Goal: Transaction & Acquisition: Purchase product/service

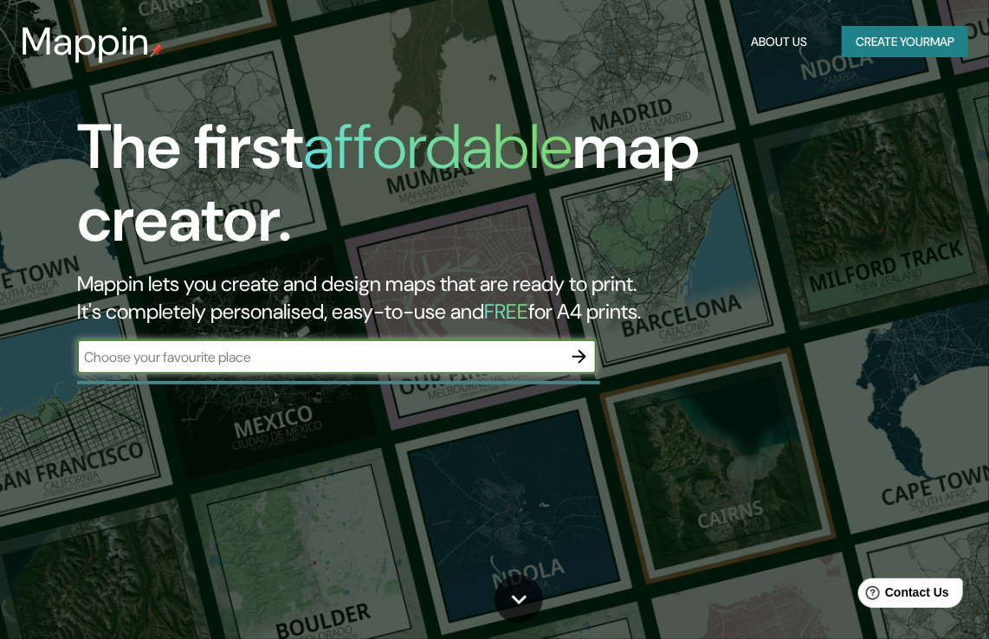
scroll to position [87, 0]
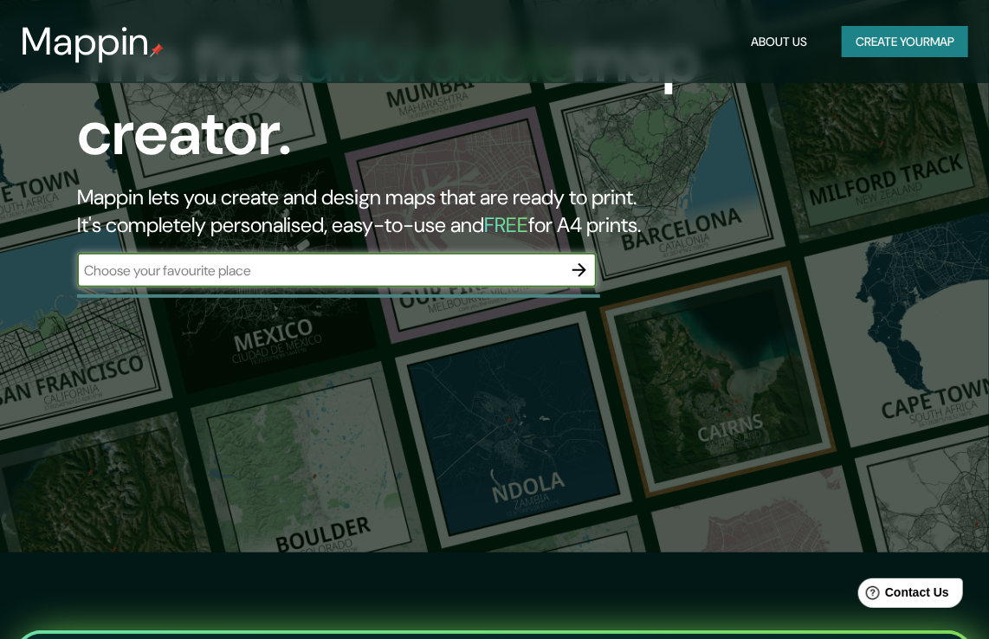
click at [575, 270] on icon "button" at bounding box center [579, 270] width 14 height 14
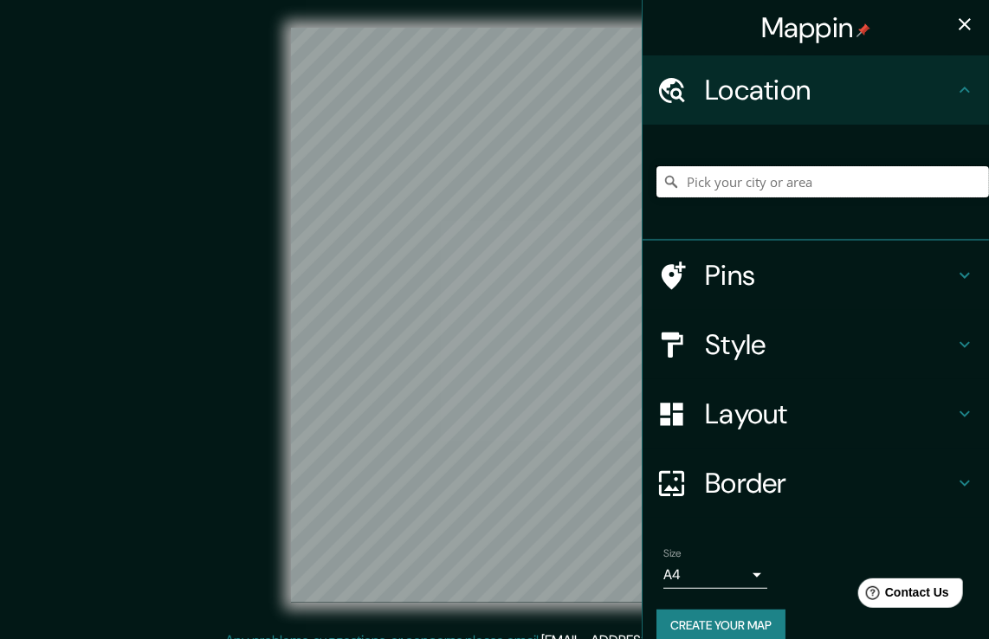
click at [750, 179] on input "Pick your city or area" at bounding box center [822, 181] width 333 height 31
paste input "[PERSON_NAME][STREET_ADDRESS][PERSON_NAME]"
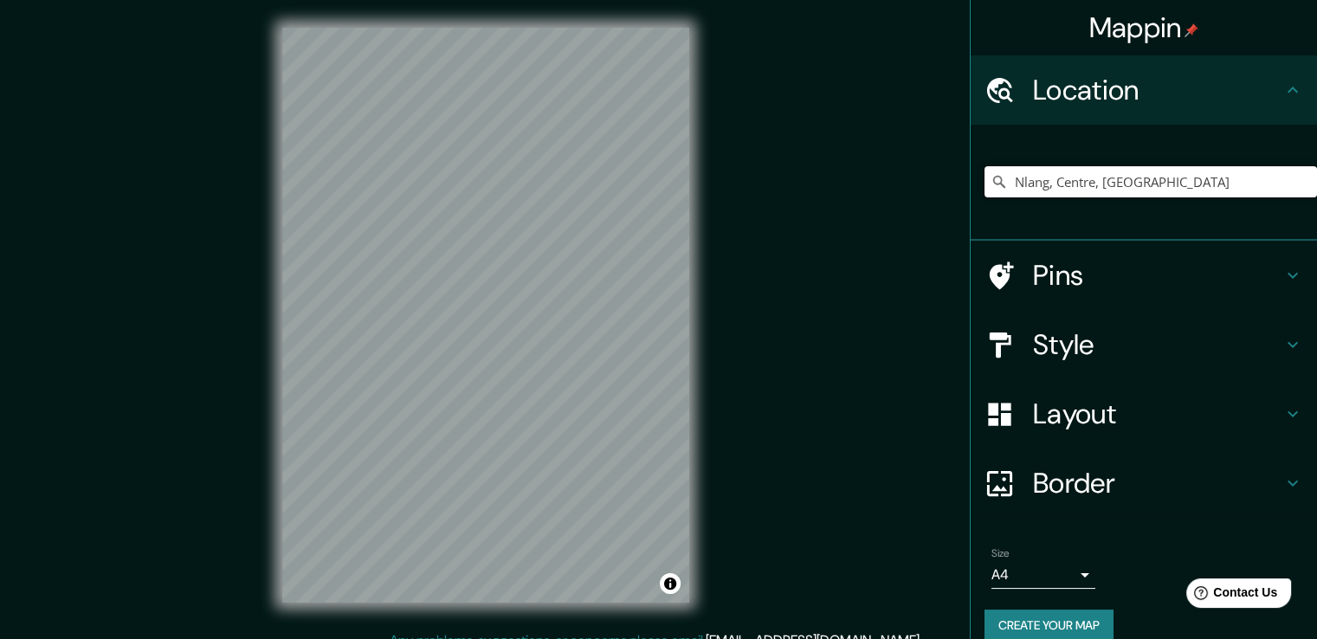
type input "Nlang, Centre, [GEOGRAPHIC_DATA]"
click at [988, 181] on input "Nlang, Centre, [GEOGRAPHIC_DATA]" at bounding box center [1151, 181] width 333 height 31
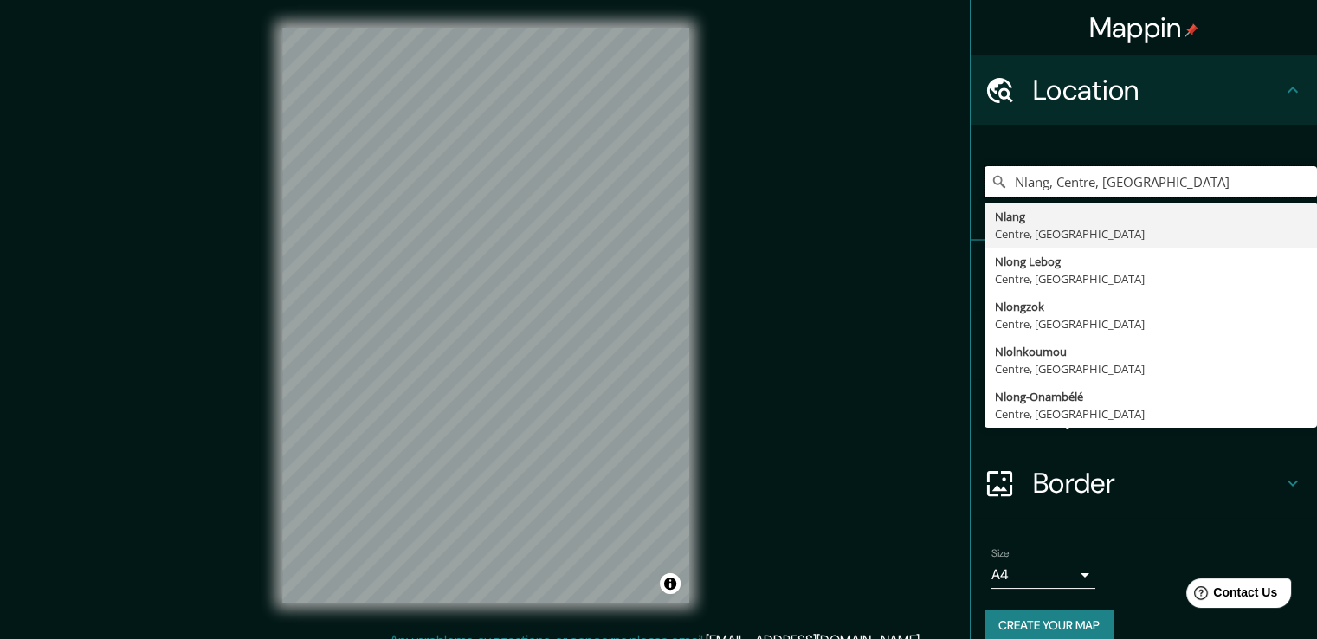
drag, startPoint x: 1192, startPoint y: 186, endPoint x: 894, endPoint y: 182, distance: 298.0
click at [894, 182] on div "Mappin Location [GEOGRAPHIC_DATA], [GEOGRAPHIC_DATA] [GEOGRAPHIC_DATA], [GEOGRA…" at bounding box center [658, 329] width 1317 height 658
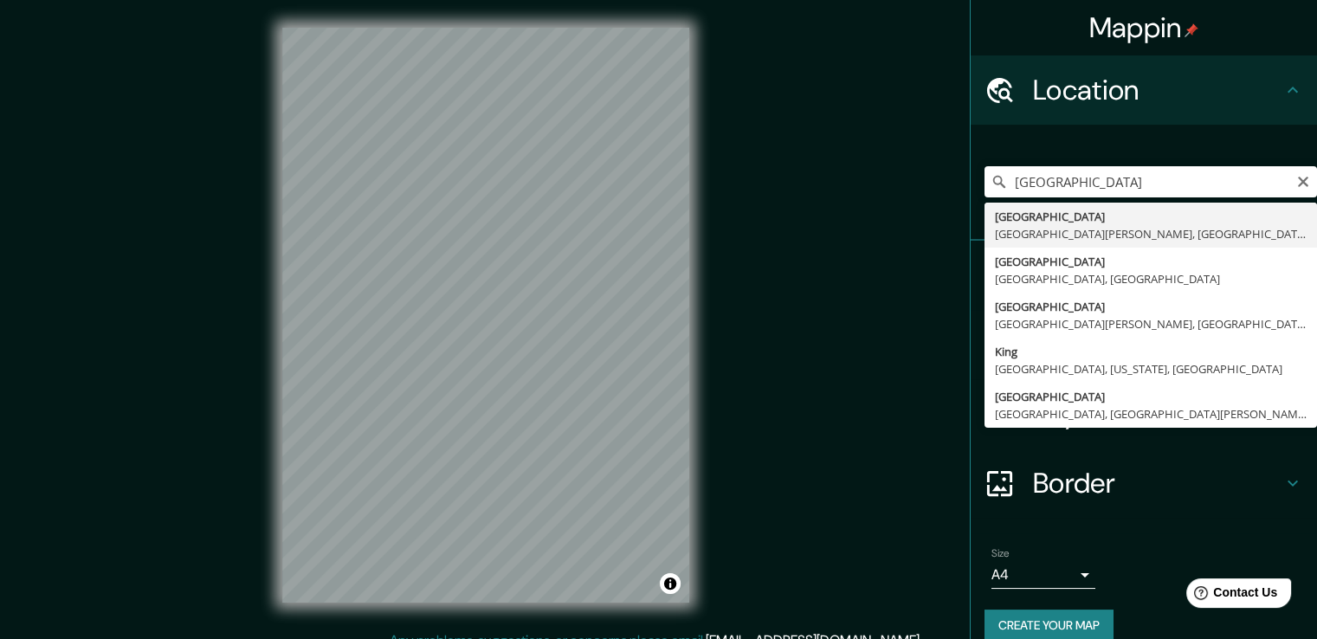
type input "[GEOGRAPHIC_DATA], [GEOGRAPHIC_DATA][PERSON_NAME], [GEOGRAPHIC_DATA]"
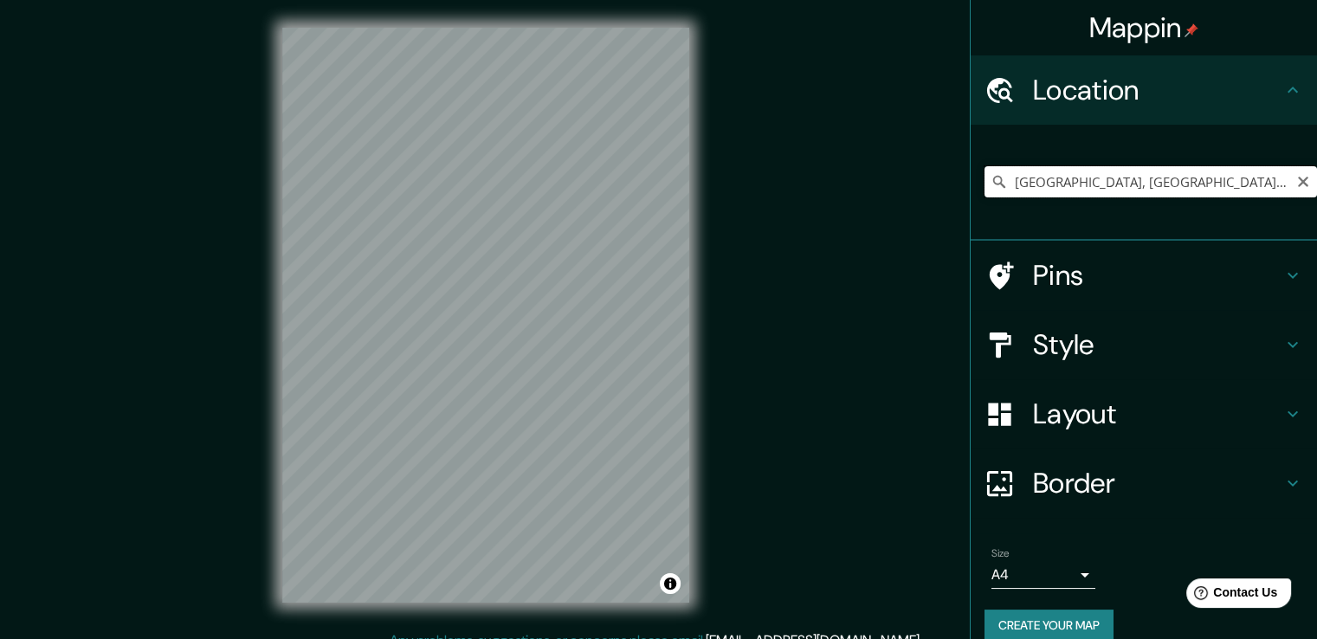
click at [988, 181] on input "[GEOGRAPHIC_DATA], [GEOGRAPHIC_DATA][PERSON_NAME], [GEOGRAPHIC_DATA]" at bounding box center [1151, 181] width 333 height 31
drag, startPoint x: 1202, startPoint y: 181, endPoint x: 912, endPoint y: 171, distance: 290.3
click at [912, 171] on div "Mappin Location [GEOGRAPHIC_DATA], [GEOGRAPHIC_DATA][PERSON_NAME], [GEOGRAPHIC_…" at bounding box center [658, 329] width 1317 height 658
paste input "[PERSON_NAME][STREET_ADDRESS][PERSON_NAME]"
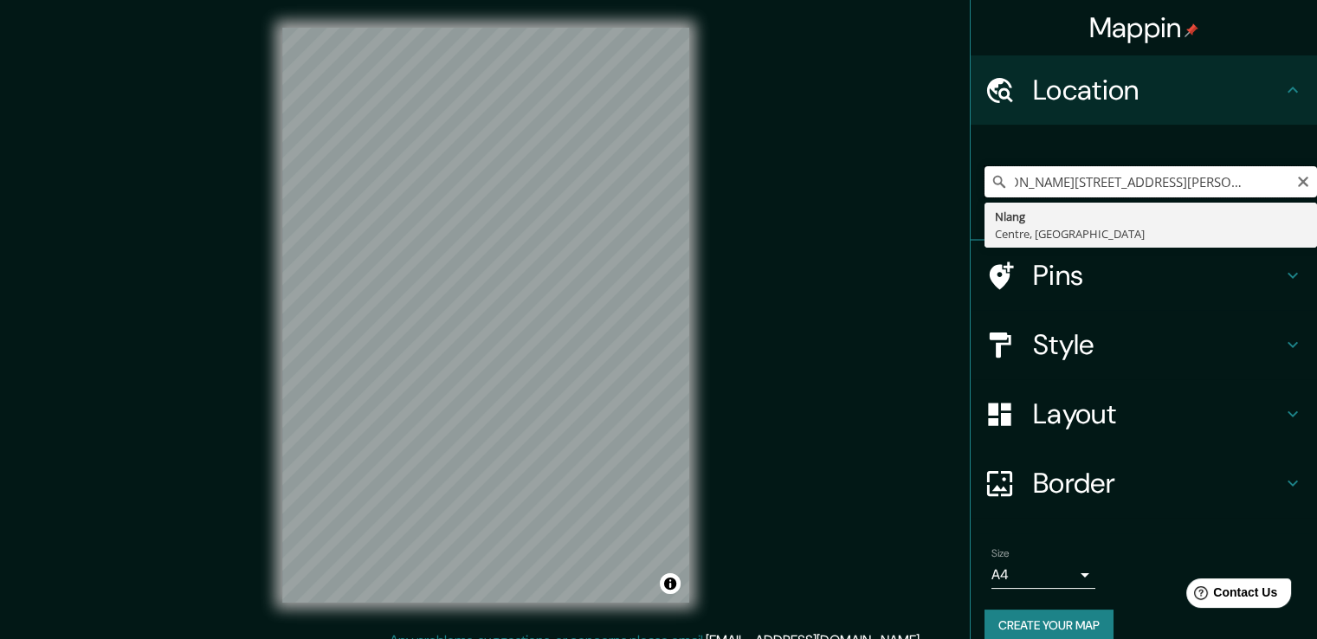
click at [988, 177] on input "[PERSON_NAME][STREET_ADDRESS][PERSON_NAME]" at bounding box center [1151, 181] width 333 height 31
drag, startPoint x: 1140, startPoint y: 184, endPoint x: 834, endPoint y: 184, distance: 305.7
click at [834, 184] on div "Mappin Location [PERSON_NAME][STREET_ADDRESS][PERSON_NAME] Nlang Centre, [GEOGR…" at bounding box center [658, 329] width 1317 height 658
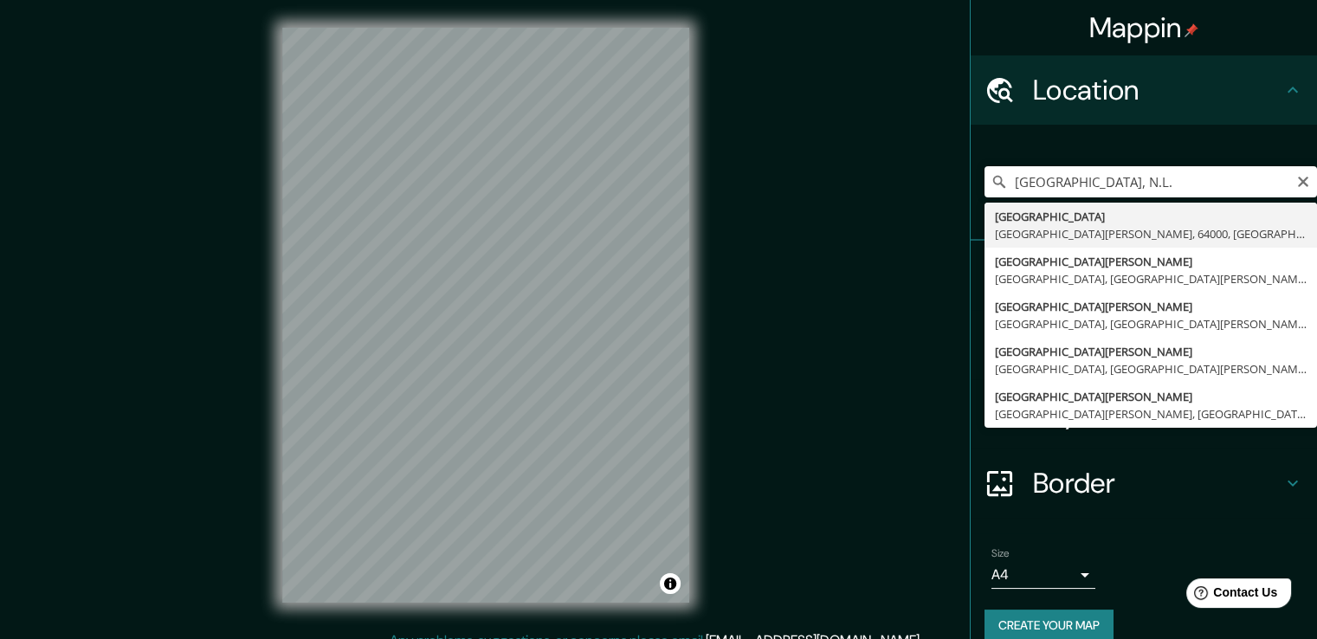
type input "[GEOGRAPHIC_DATA], [GEOGRAPHIC_DATA][PERSON_NAME]"
